Goal: Check status: Check status

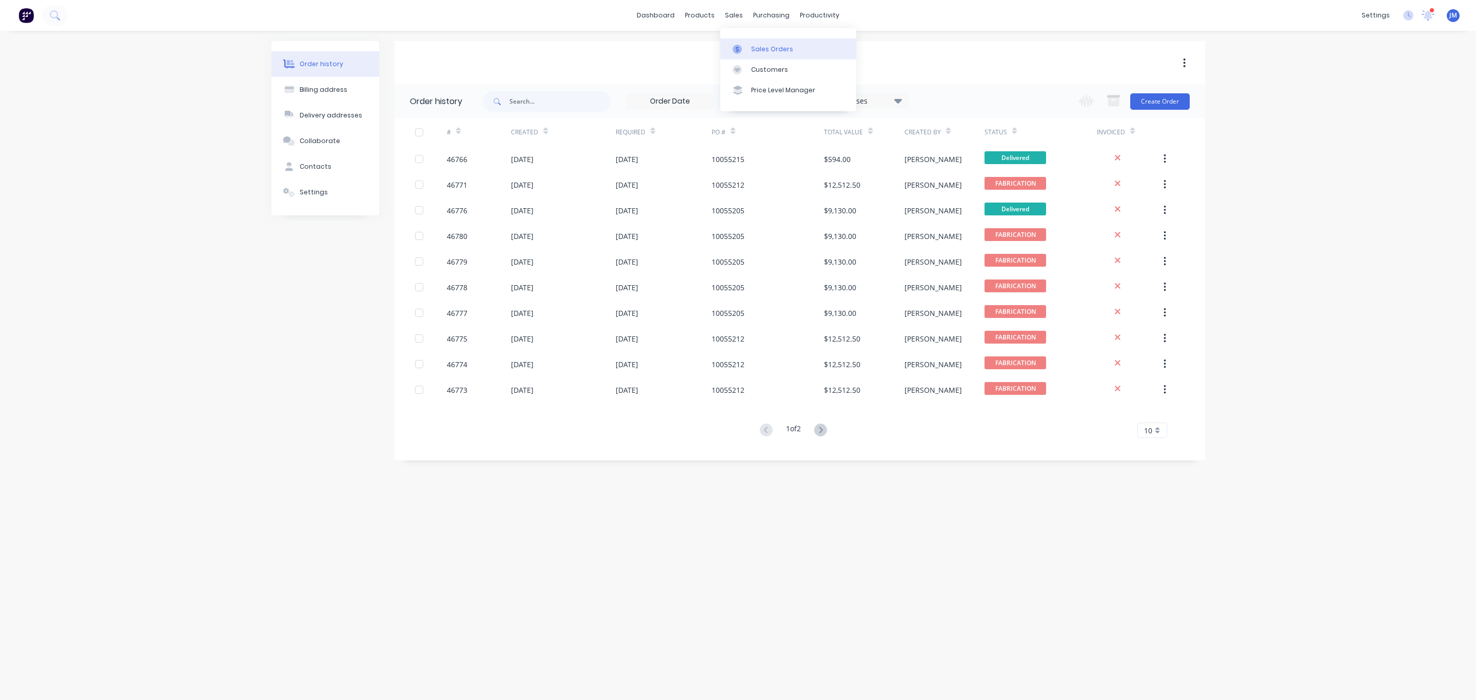
click at [752, 45] on div "Sales Orders" at bounding box center [772, 49] width 42 height 9
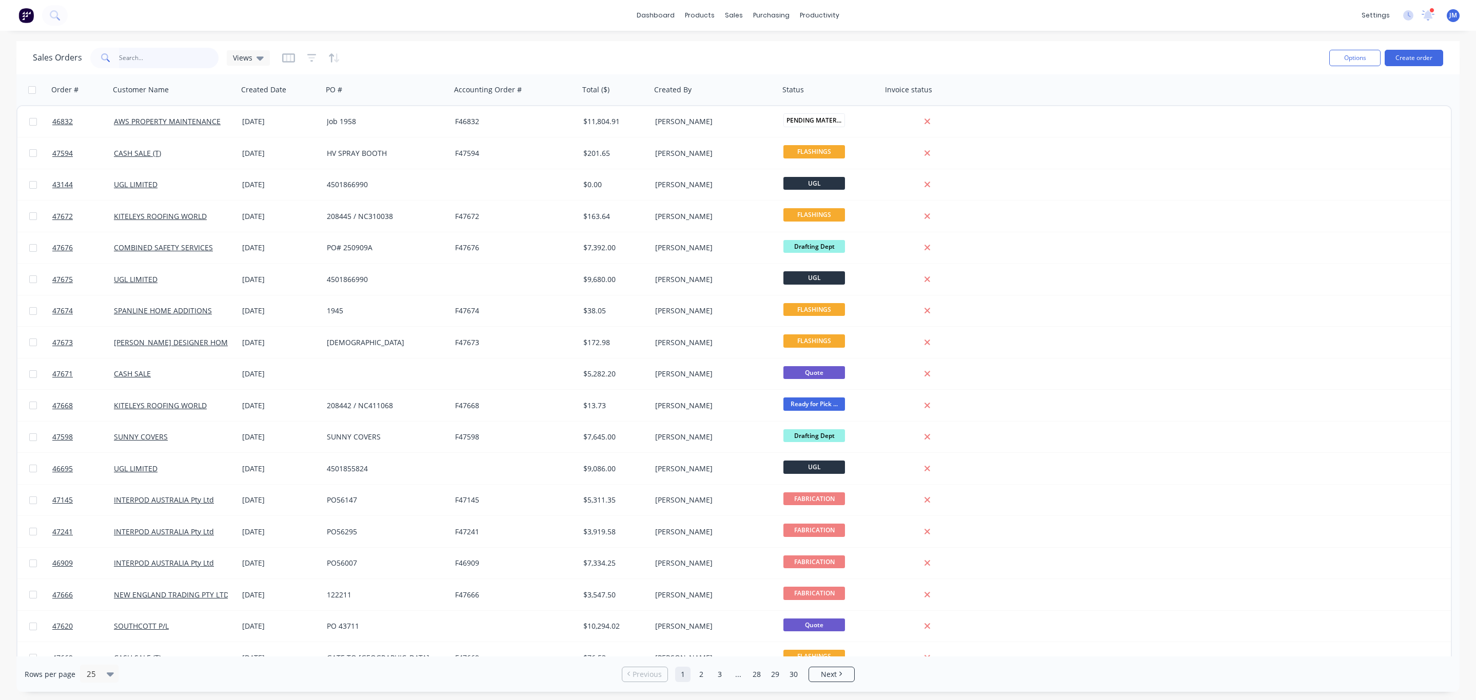
click at [154, 57] on input "text" at bounding box center [169, 58] width 100 height 21
type input "c7"
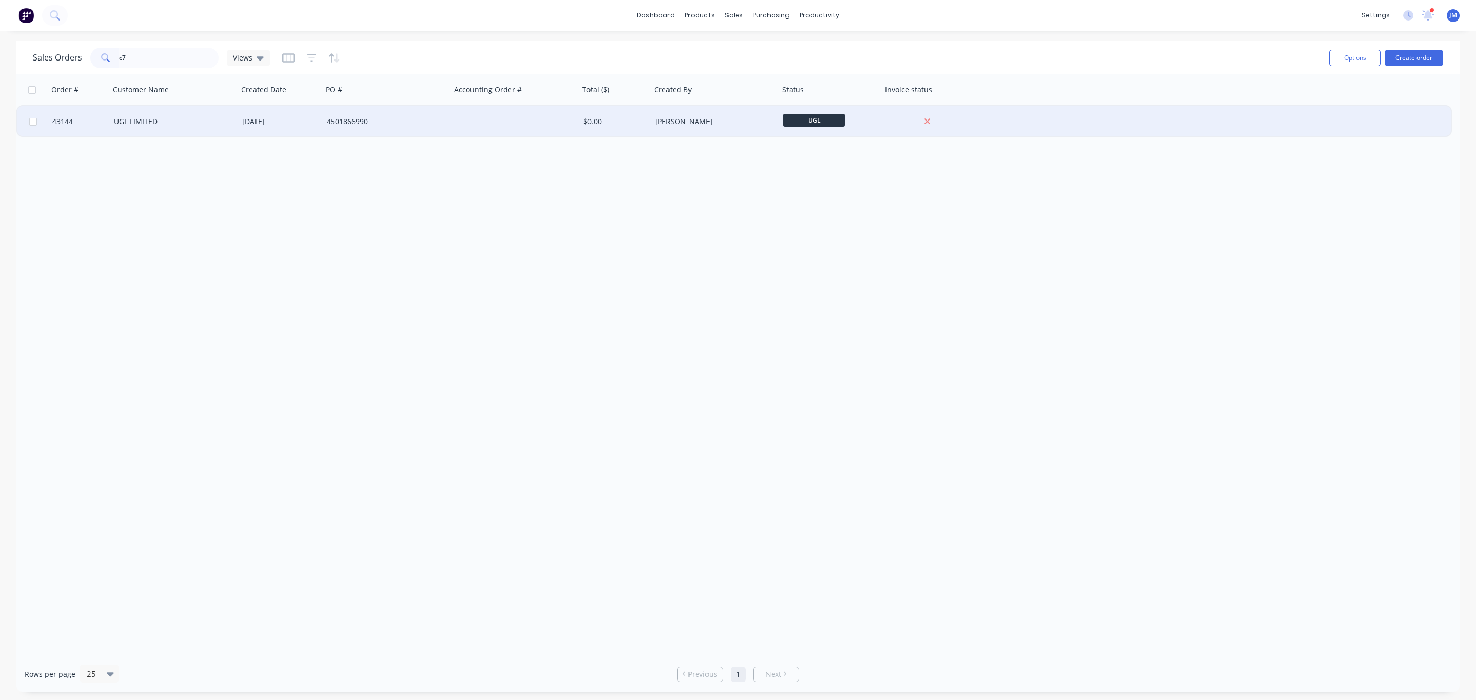
click at [200, 125] on div "UGL LIMITED" at bounding box center [171, 121] width 114 height 10
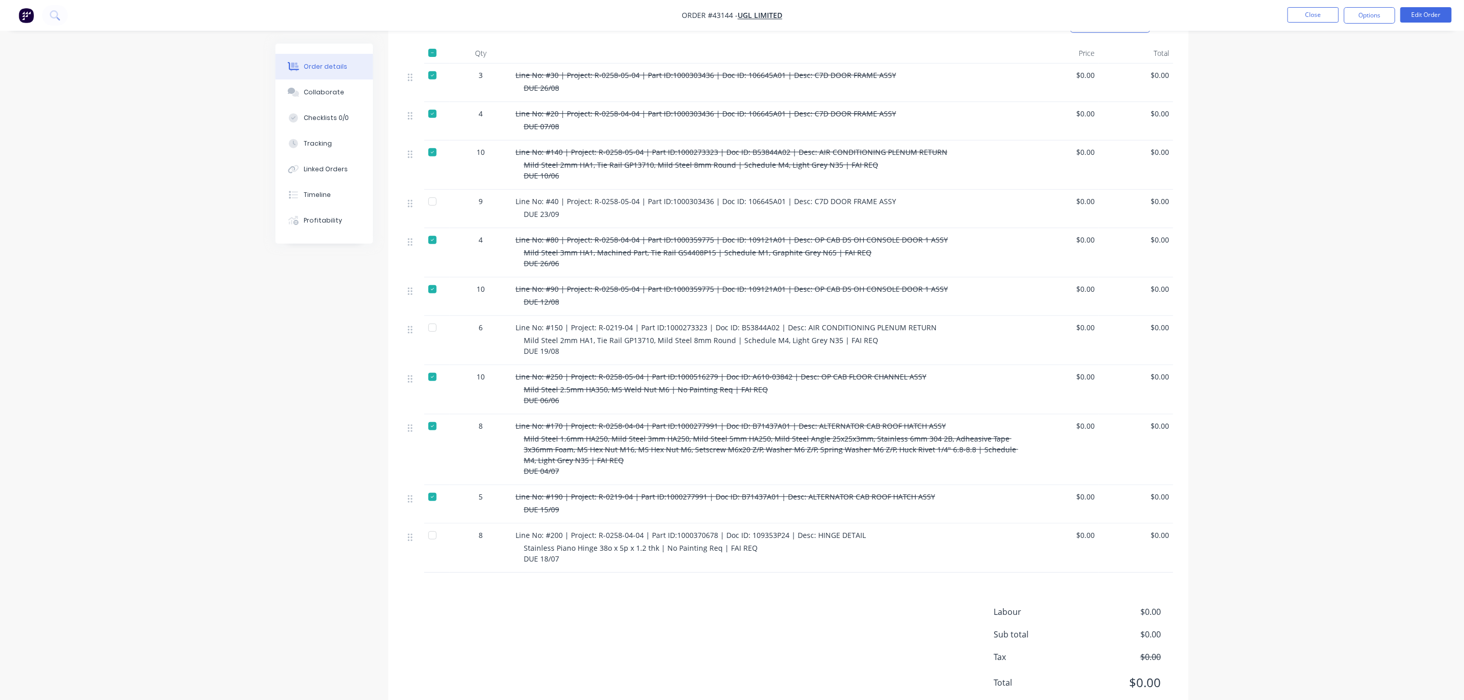
scroll to position [231, 0]
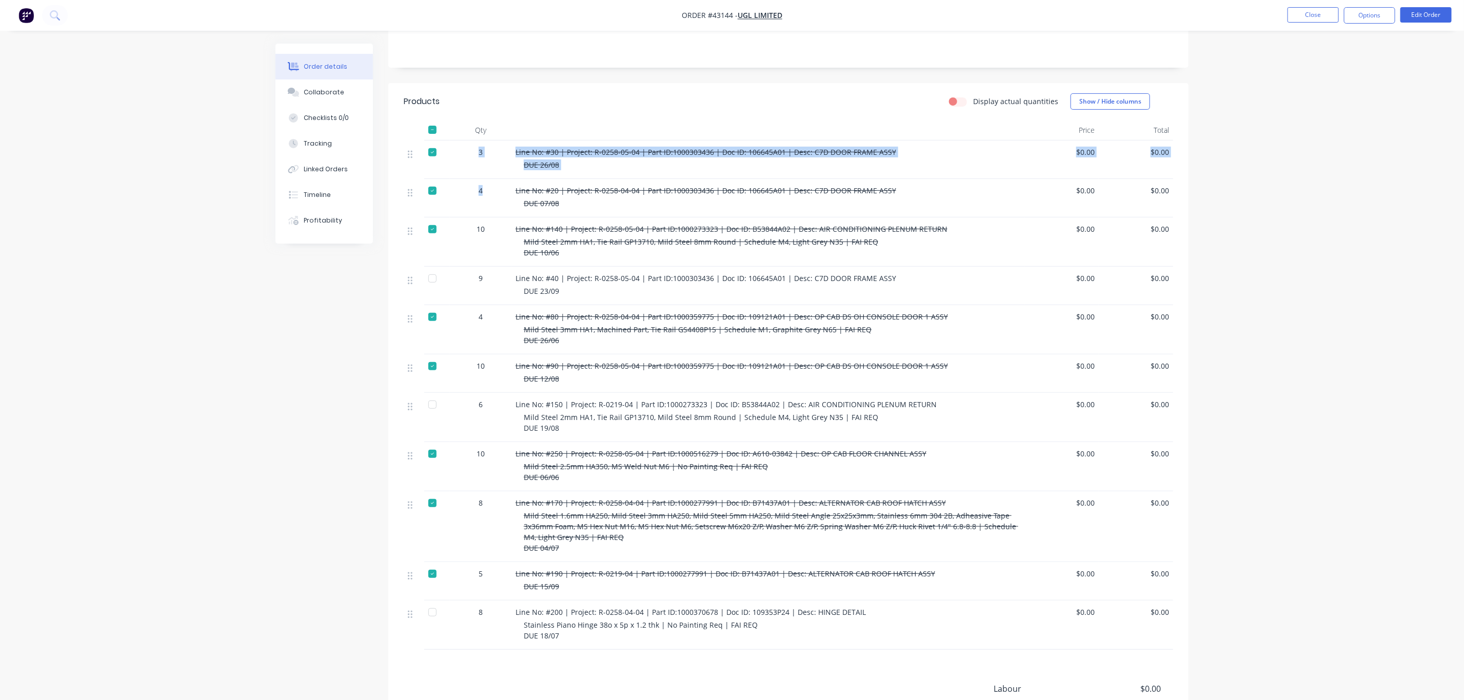
drag, startPoint x: 496, startPoint y: 176, endPoint x: 471, endPoint y: 123, distance: 58.5
click at [471, 141] on div "3 Line No: #30 | Project: R-0258-05-04 | Part ID:1000303436 | Doc ID: 106645A01…" at bounding box center [788, 395] width 769 height 509
click at [588, 198] on div "DUE 07/08" at bounding box center [772, 203] width 497 height 11
drag, startPoint x: 556, startPoint y: 171, endPoint x: 473, endPoint y: 125, distance: 94.6
click at [473, 141] on div "3 Line No: #30 | Project: R-0258-05-04 | Part ID:1000303436 | Doc ID: 106645A01…" at bounding box center [788, 395] width 769 height 509
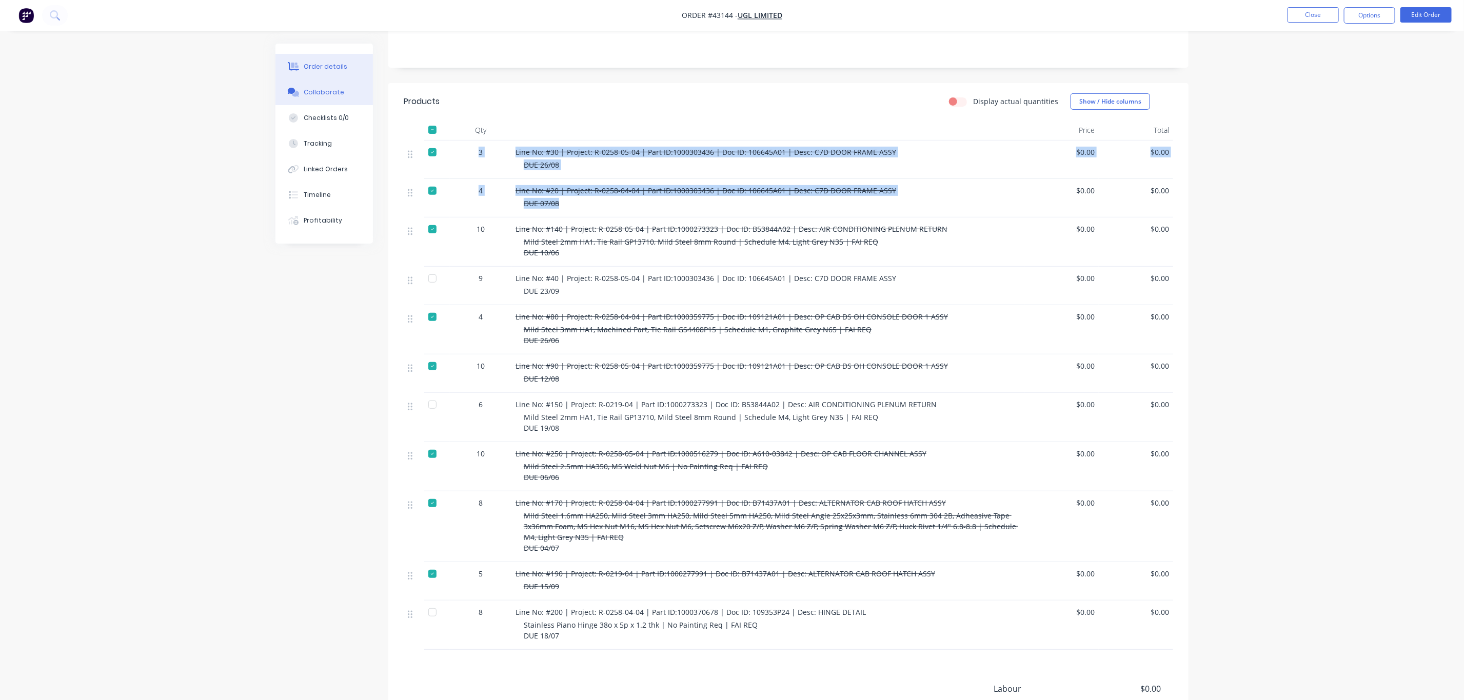
click at [322, 99] on button "Collaborate" at bounding box center [323, 93] width 97 height 26
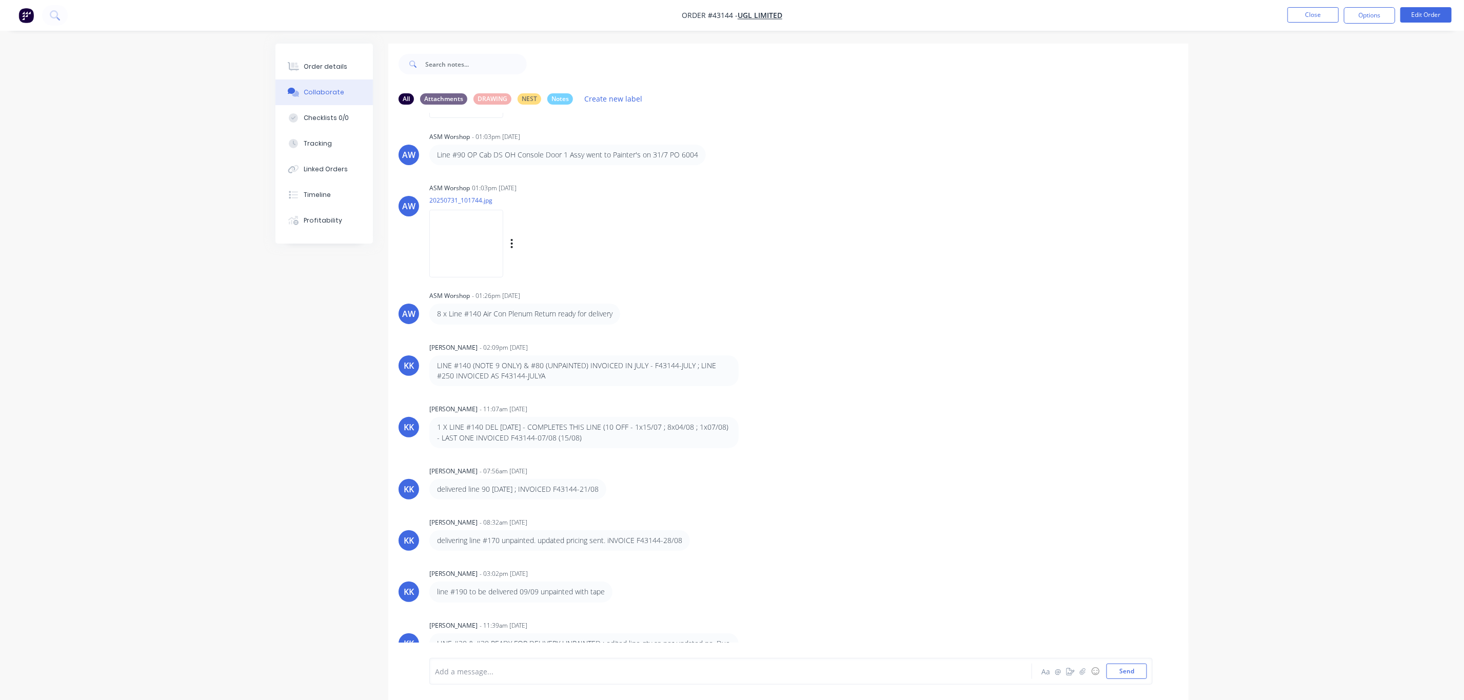
scroll to position [719, 0]
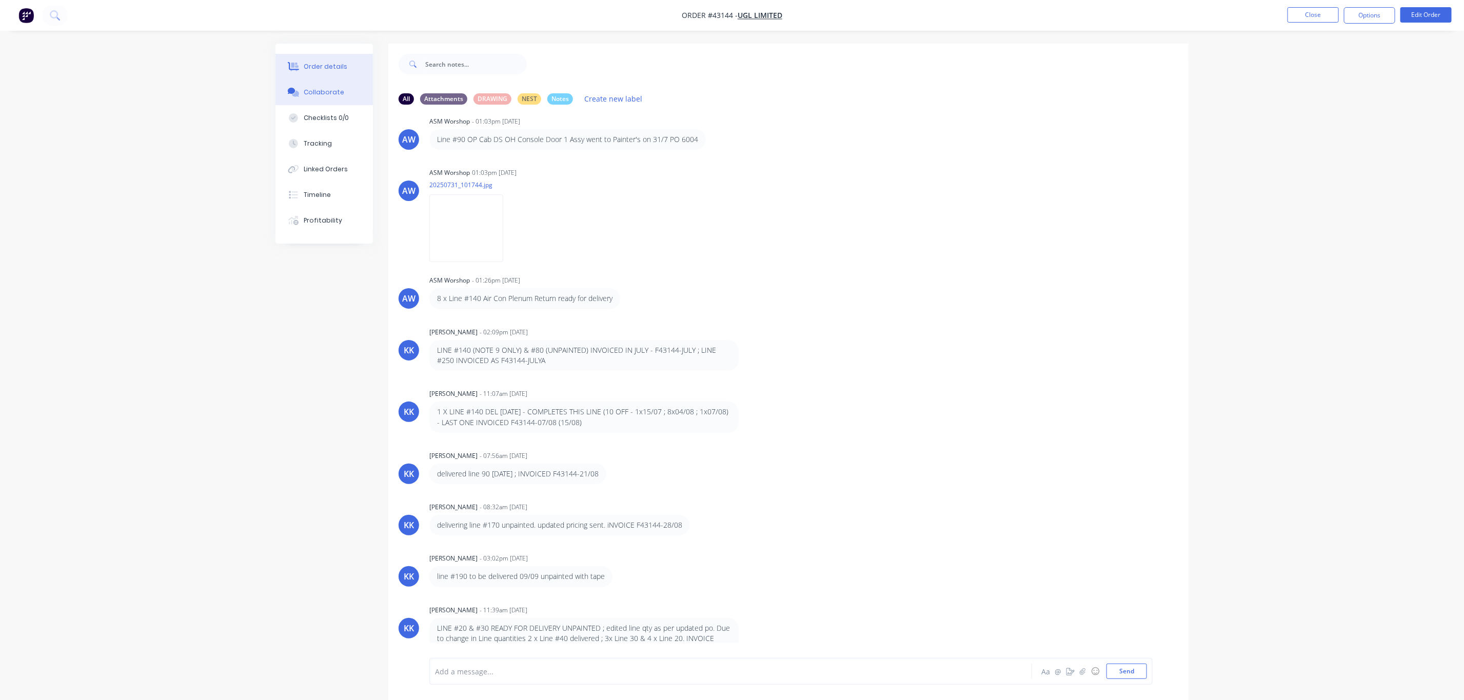
click at [303, 71] on button "Order details" at bounding box center [323, 67] width 97 height 26
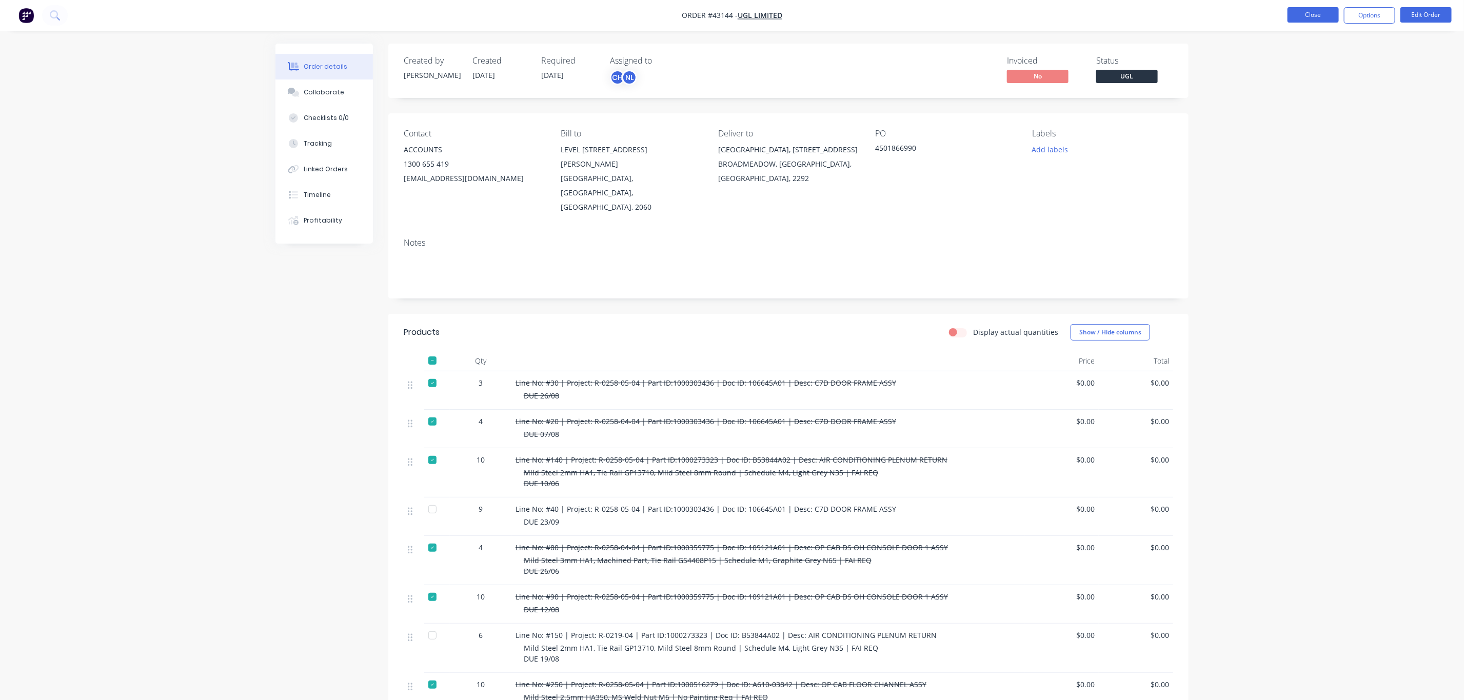
click at [1294, 7] on button "Close" at bounding box center [1312, 14] width 51 height 15
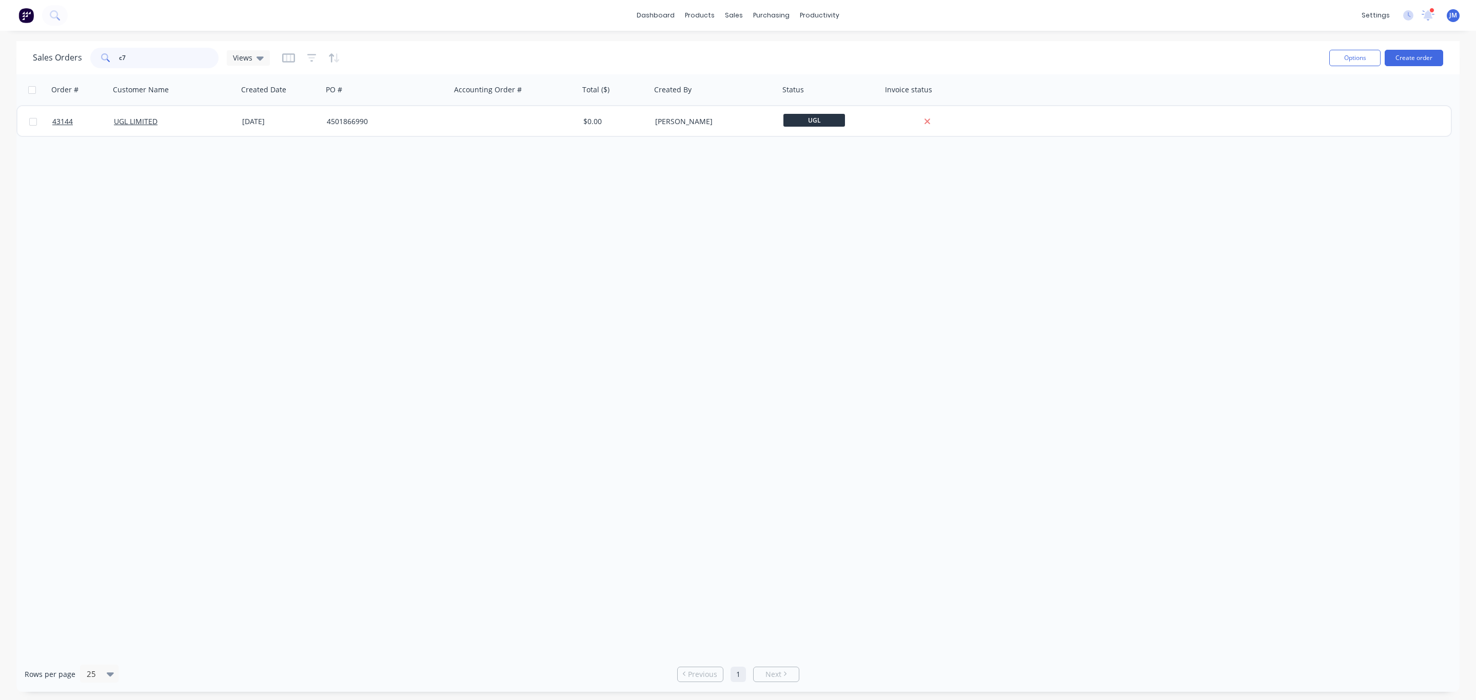
drag, startPoint x: 169, startPoint y: 51, endPoint x: -1, endPoint y: 62, distance: 170.6
click at [0, 62] on html "dashboard products sales purchasing productivity dashboard products Product Cat…" at bounding box center [738, 350] width 1476 height 700
type input "bulge"
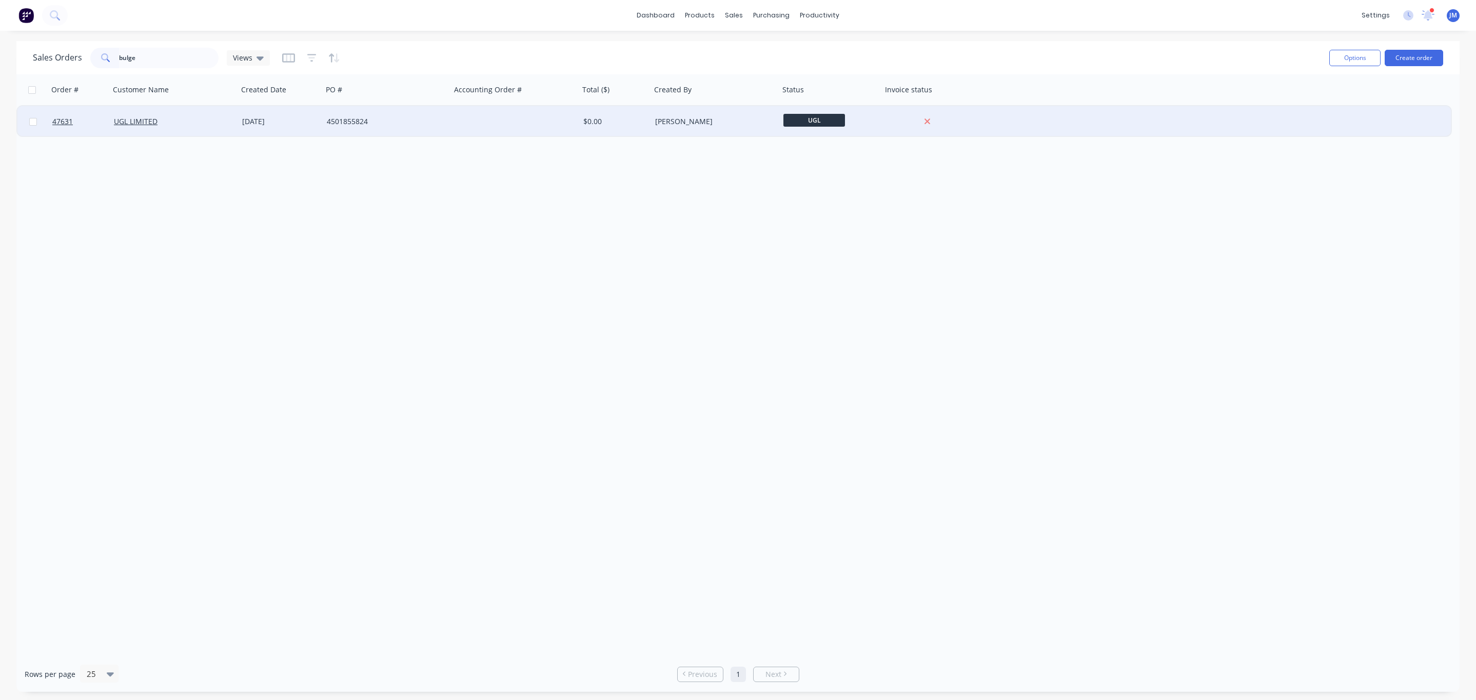
click at [219, 119] on div "UGL LIMITED" at bounding box center [171, 121] width 114 height 10
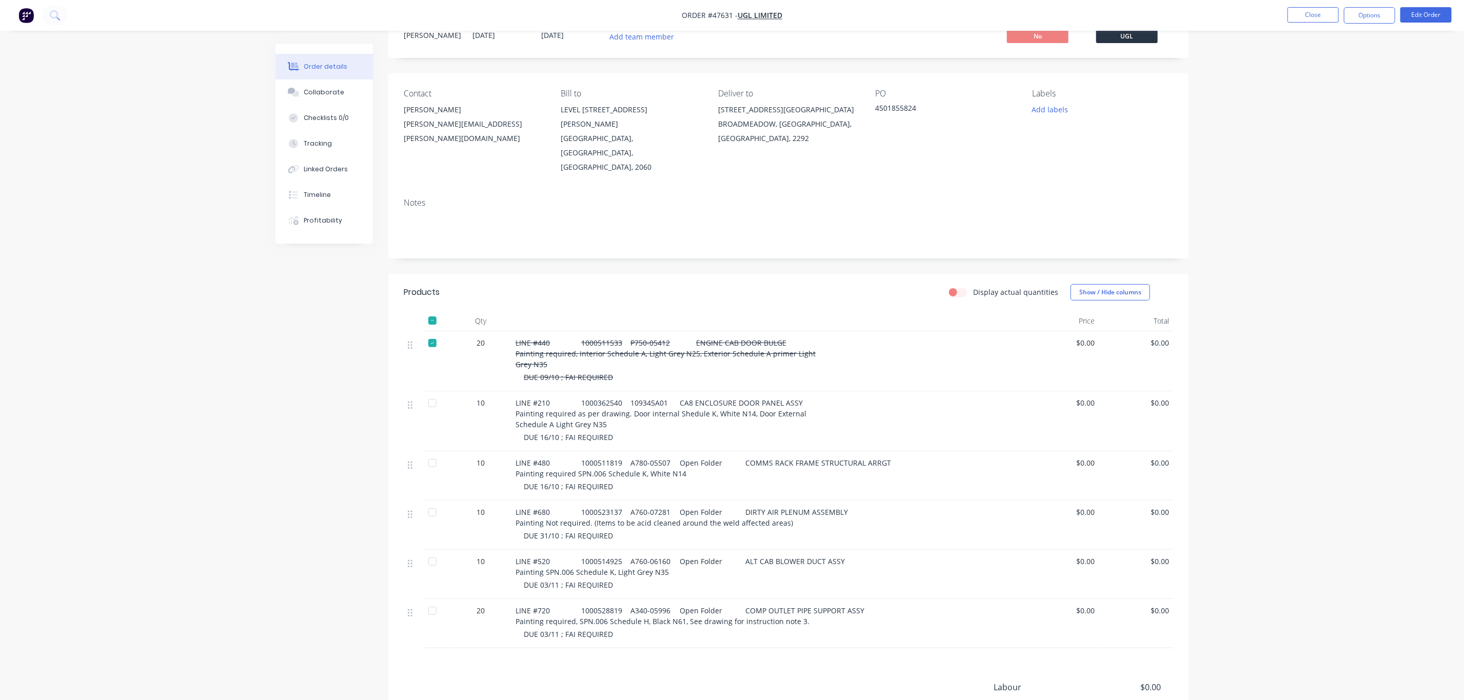
scroll to position [77, 0]
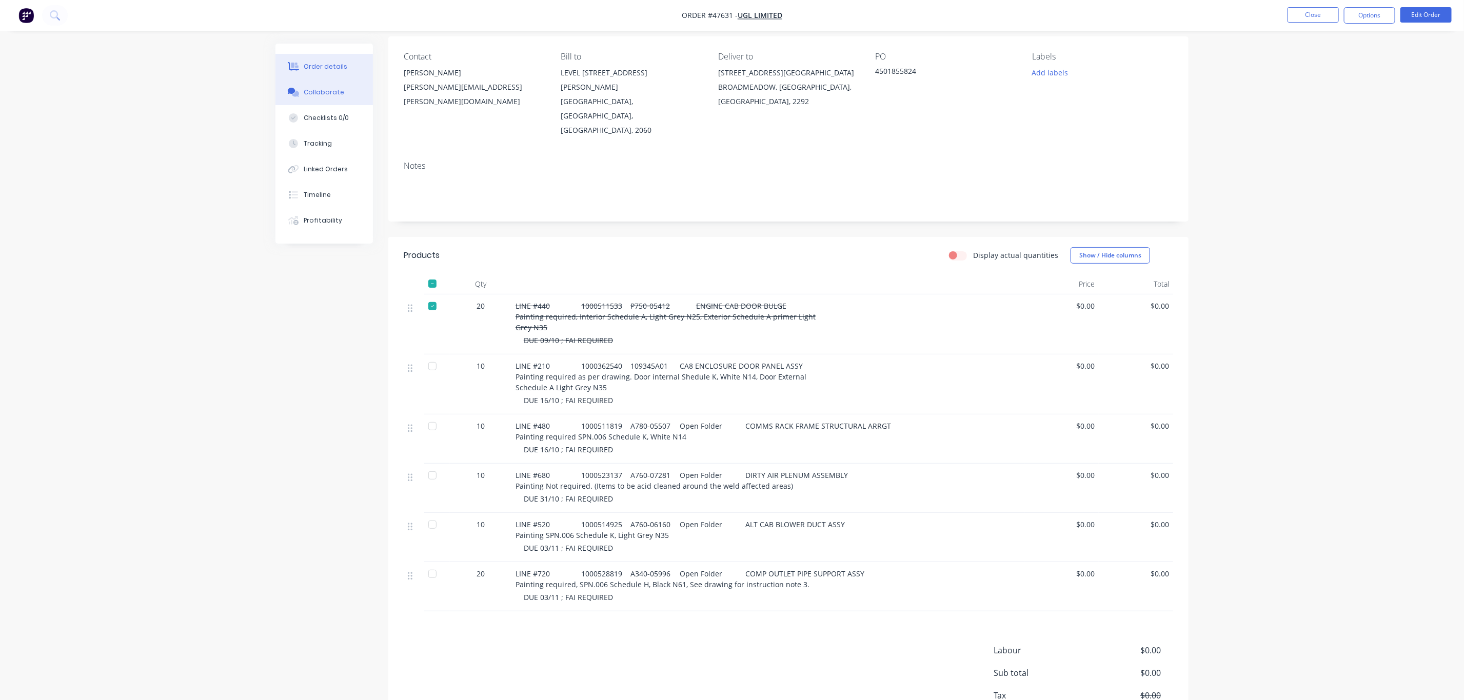
click at [320, 80] on button "Collaborate" at bounding box center [323, 93] width 97 height 26
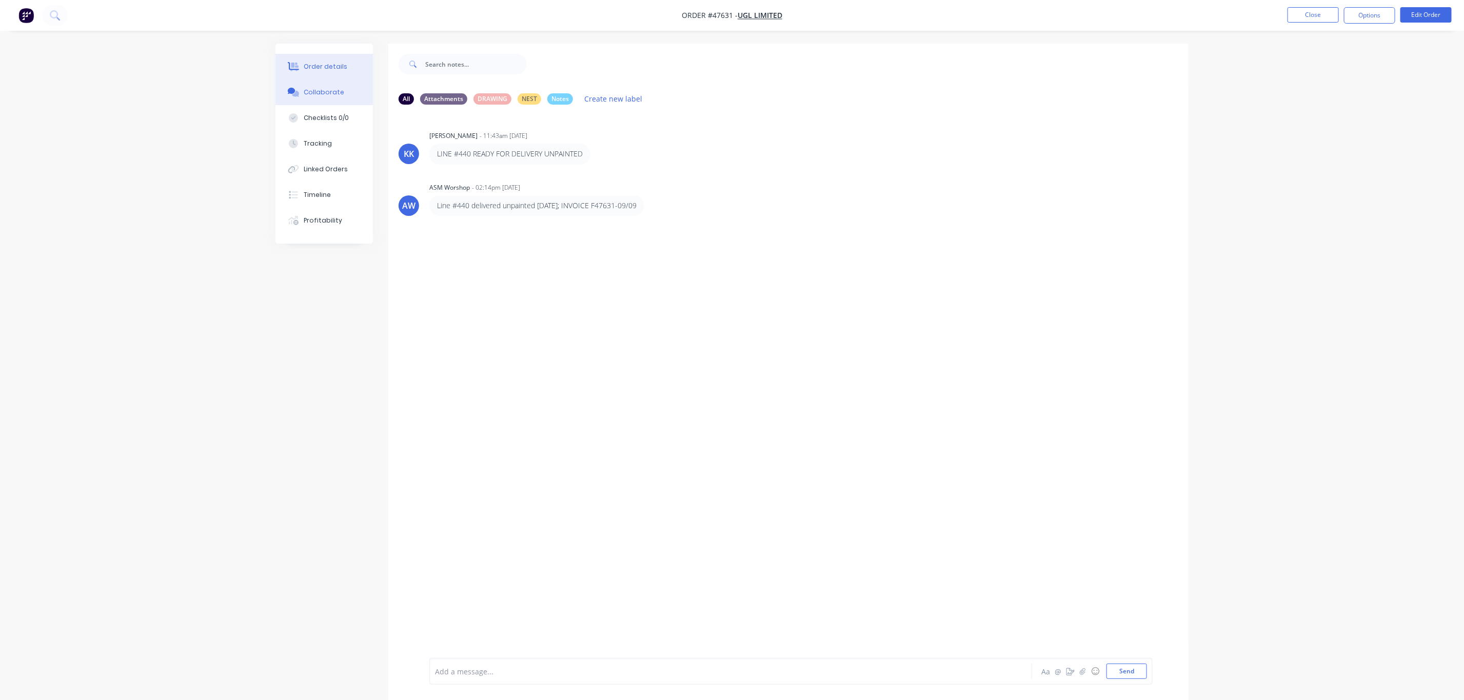
click at [325, 71] on button "Order details" at bounding box center [323, 67] width 97 height 26
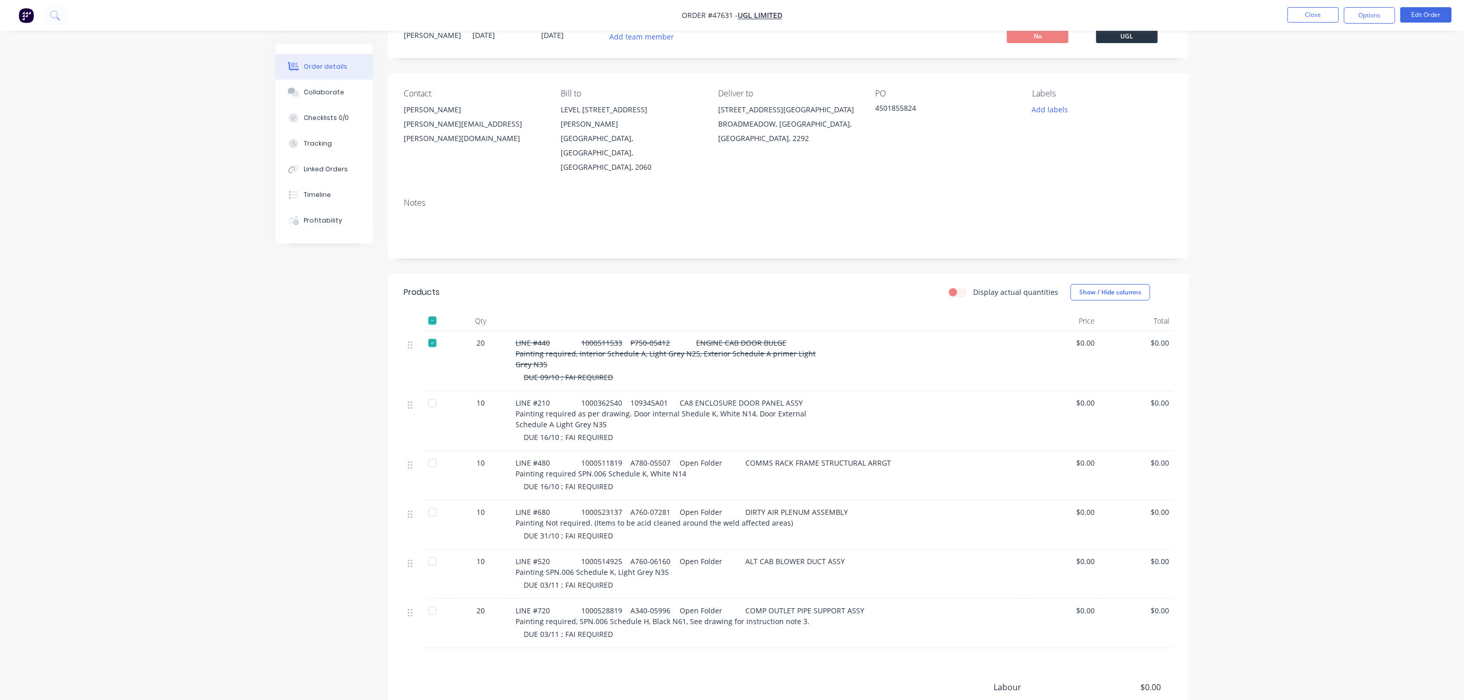
scroll to position [77, 0]
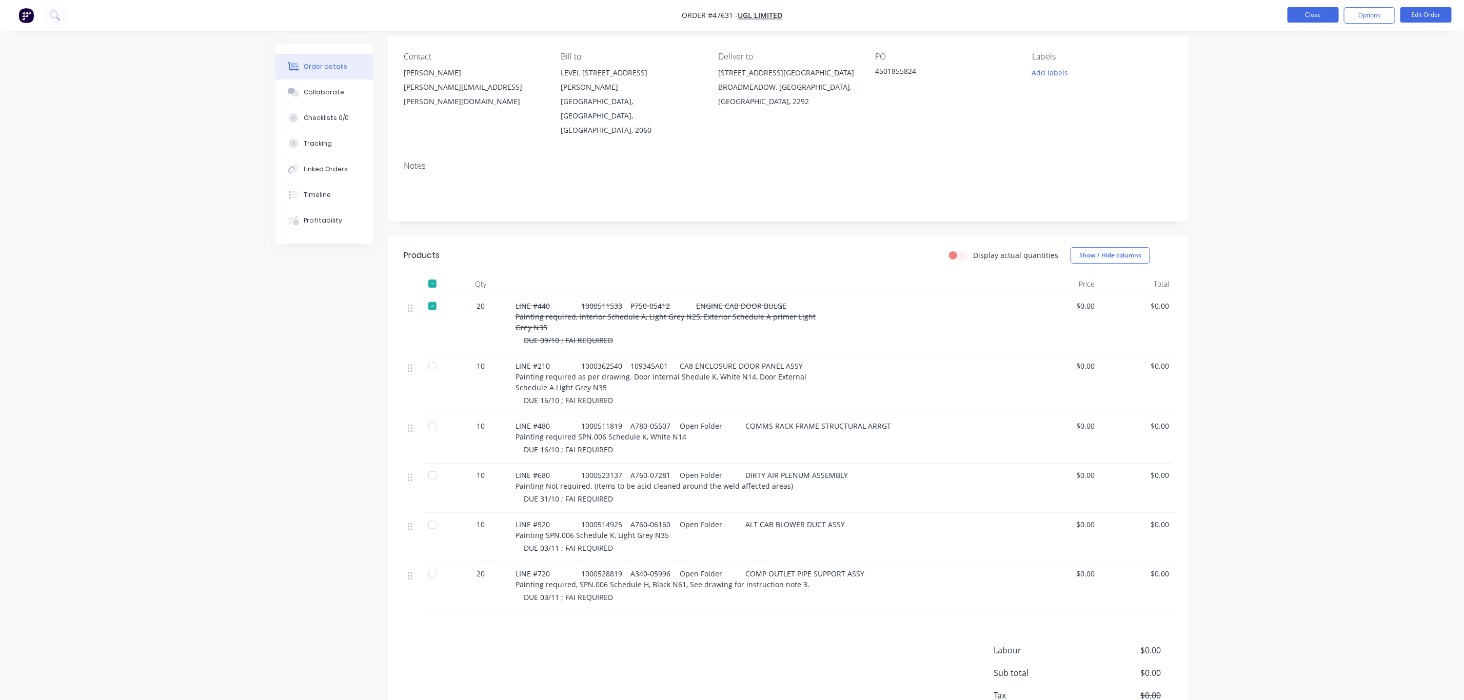
click at [1305, 21] on button "Close" at bounding box center [1312, 14] width 51 height 15
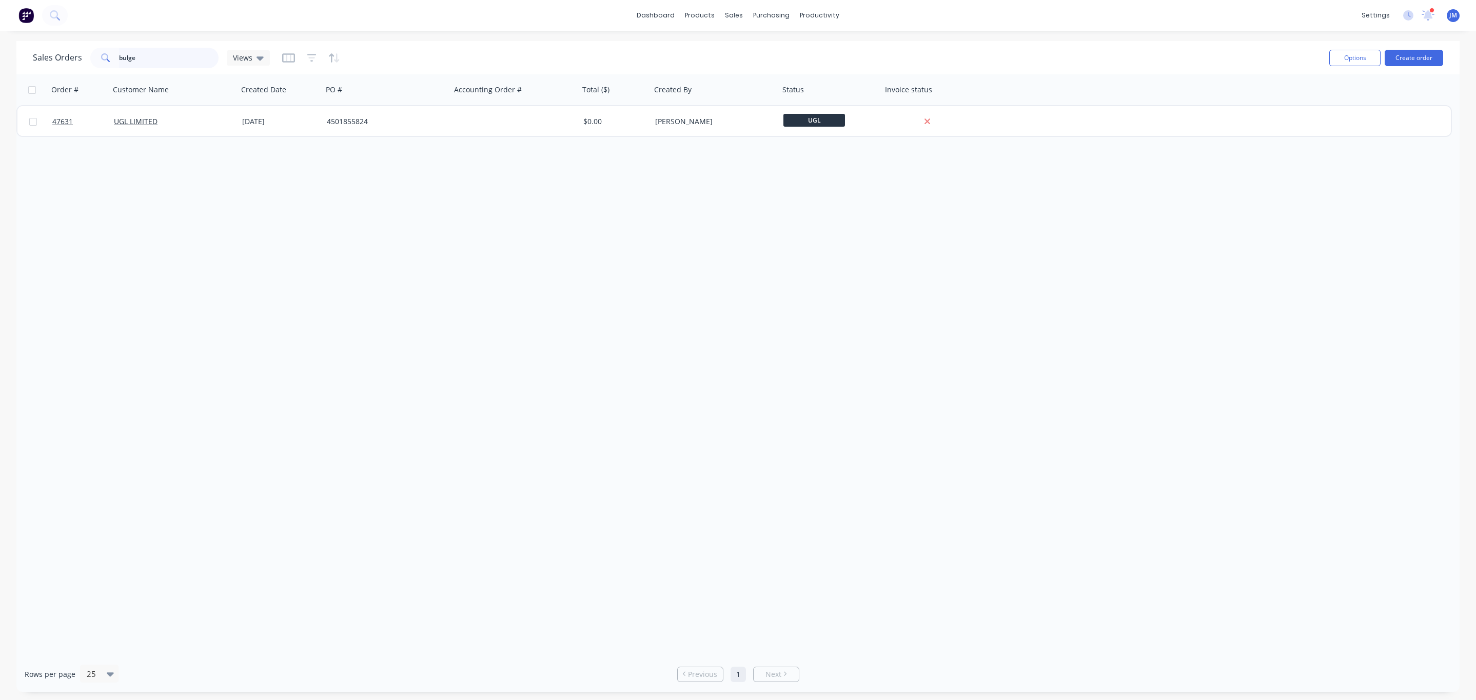
drag, startPoint x: 169, startPoint y: 57, endPoint x: -1, endPoint y: 53, distance: 170.4
click at [0, 53] on html "dashboard products sales purchasing productivity dashboard products Product Cat…" at bounding box center [738, 350] width 1476 height 700
type input "c7d"
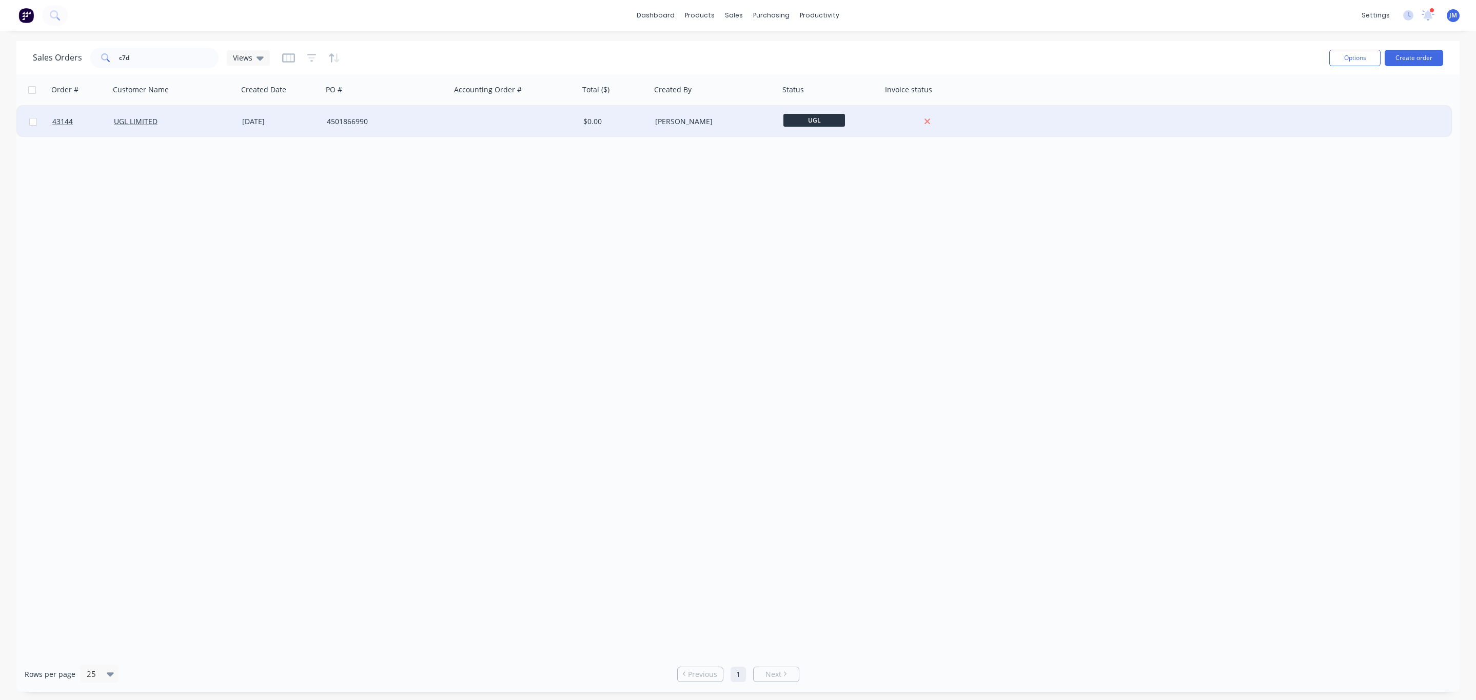
click at [222, 122] on div "UGL LIMITED" at bounding box center [171, 121] width 114 height 10
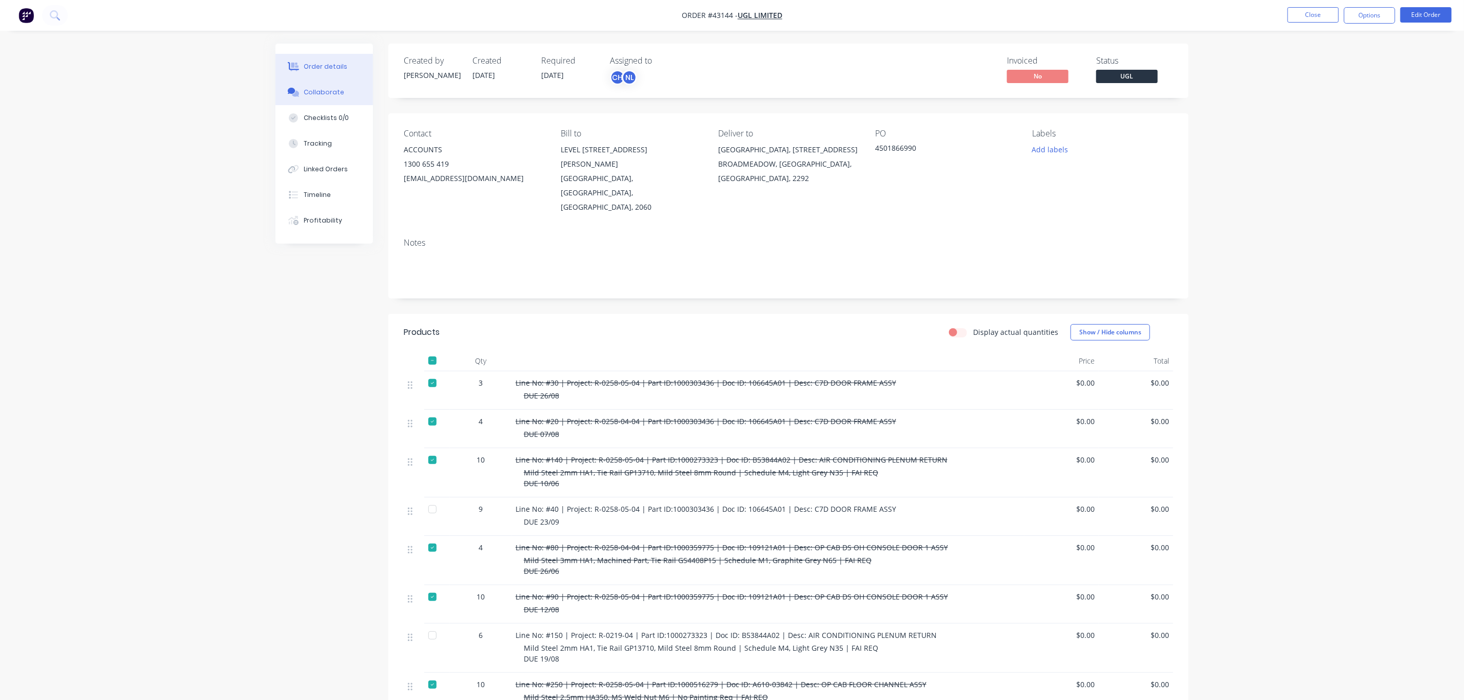
click at [309, 91] on div "Collaborate" at bounding box center [324, 92] width 41 height 9
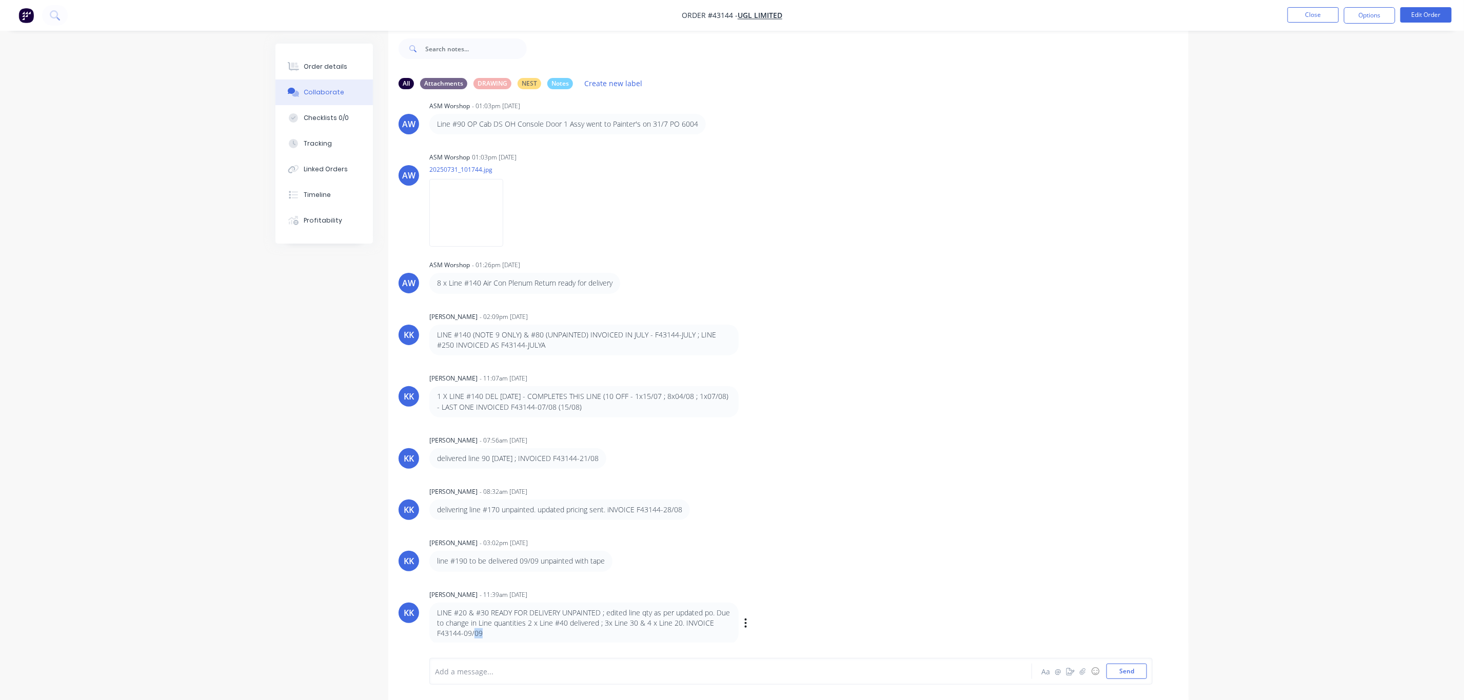
scroll to position [719, 0]
drag, startPoint x: 487, startPoint y: 631, endPoint x: 429, endPoint y: 608, distance: 61.7
click at [429, 608] on div "LINE #20 & #30 READY FOR DELIVERY UNPAINTED ; edited line qty as per updated po…" at bounding box center [583, 623] width 309 height 42
click at [341, 596] on div "All Attachments DRAWING NEST Notes Create new label AW ASM Worshop - 01:23pm [D…" at bounding box center [731, 364] width 913 height 672
click at [322, 76] on button "Order details" at bounding box center [323, 67] width 97 height 26
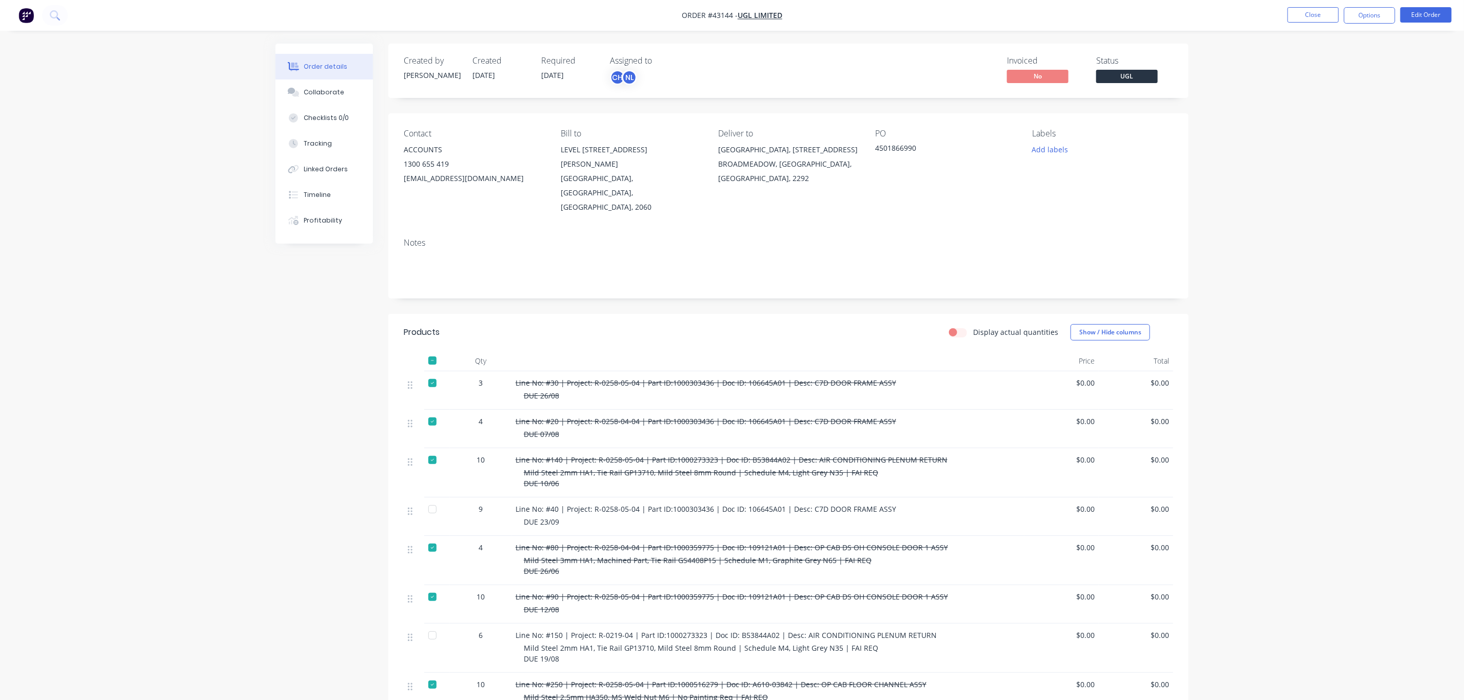
click at [275, 54] on button "Order details" at bounding box center [323, 67] width 97 height 26
click at [1315, 11] on button "Close" at bounding box center [1312, 14] width 51 height 15
